Goal: Information Seeking & Learning: Learn about a topic

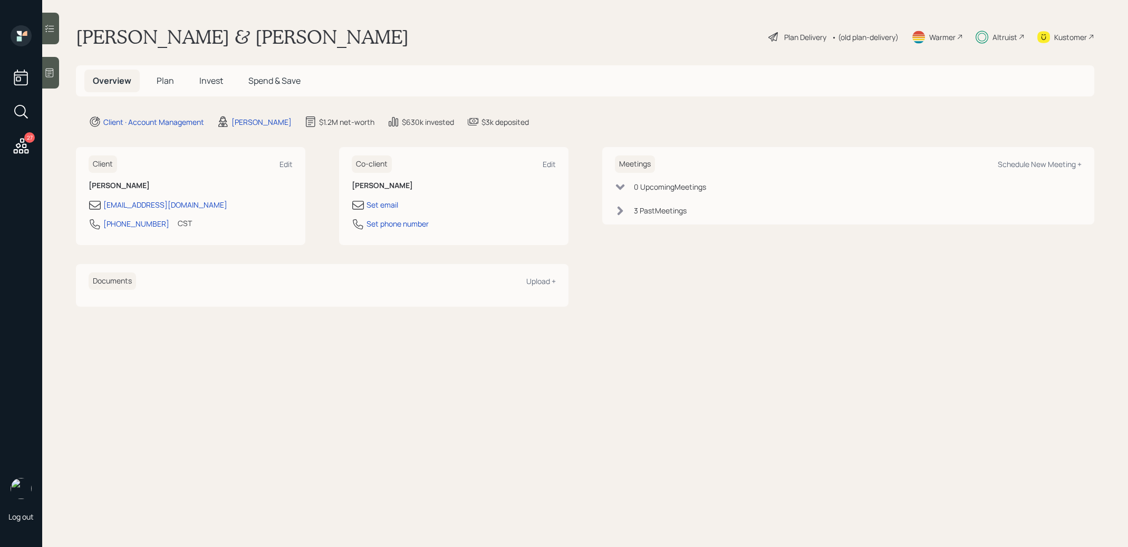
click at [207, 77] on span "Invest" at bounding box center [211, 81] width 24 height 12
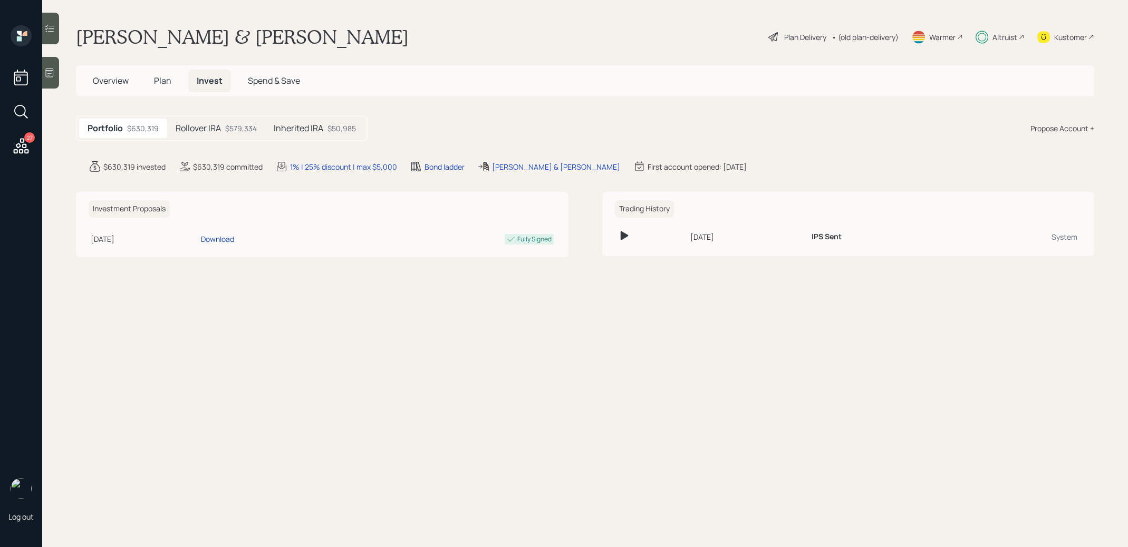
click at [300, 130] on h5 "Inherited IRA" at bounding box center [299, 128] width 50 height 10
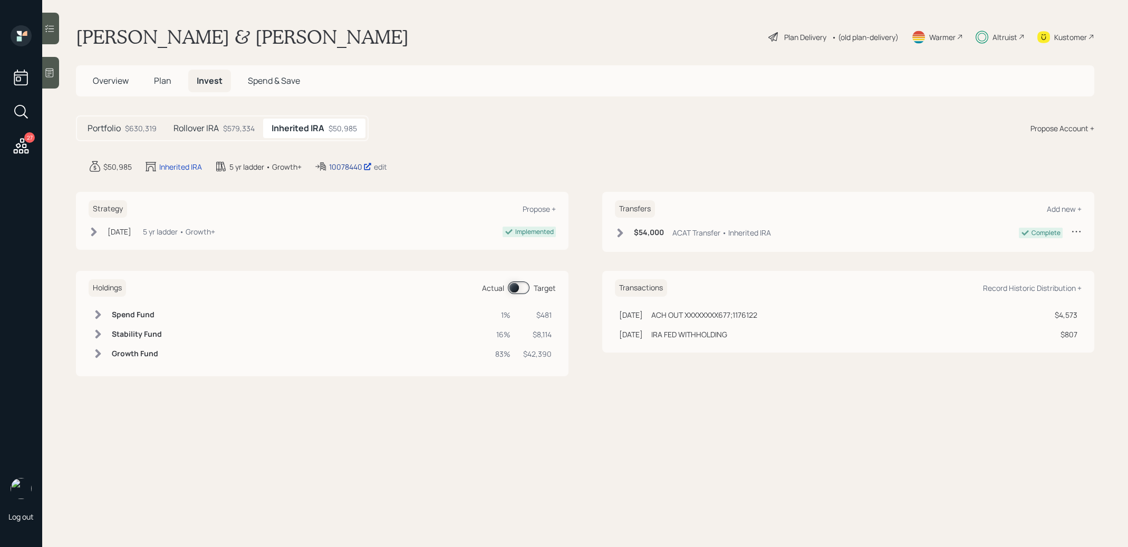
click at [349, 164] on div "10078440" at bounding box center [350, 166] width 43 height 11
